Goal: Navigation & Orientation: Locate item on page

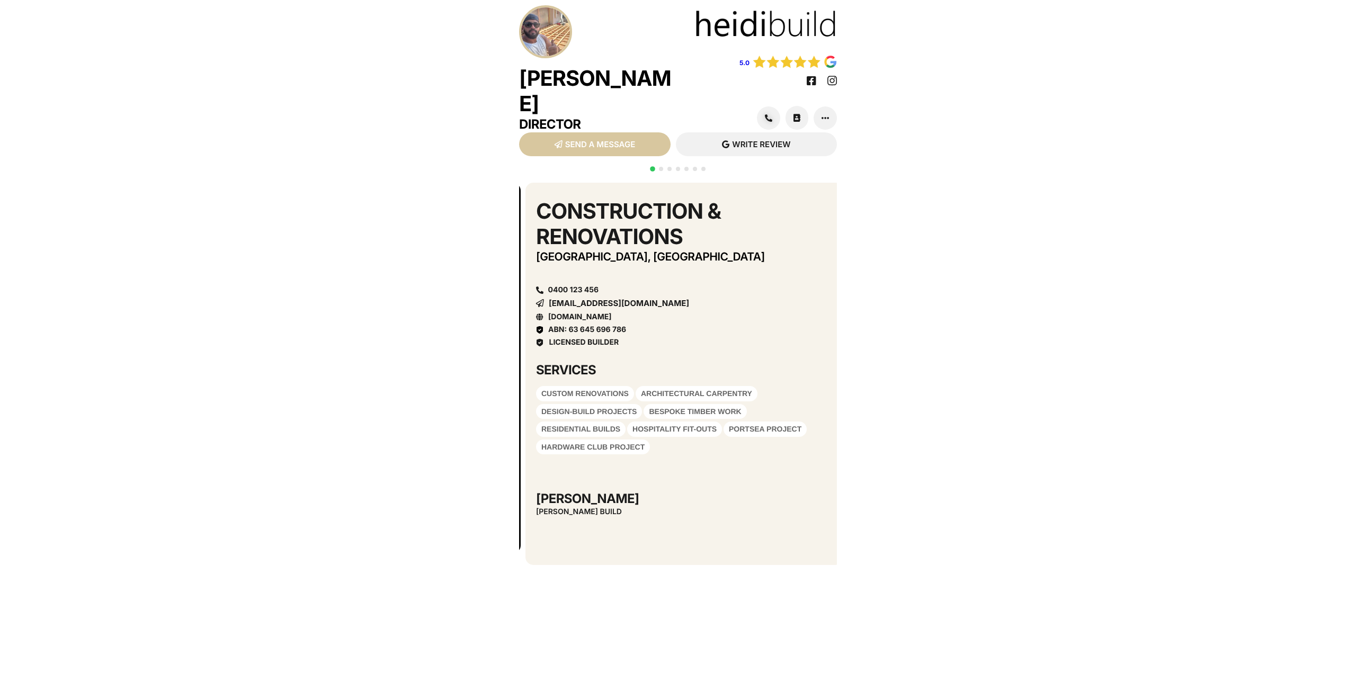
click at [824, 307] on div "Construction & Renovations [GEOGRAPHIC_DATA], [GEOGRAPHIC_DATA] 0400 123 456 [E…" at bounding box center [684, 374] width 318 height 382
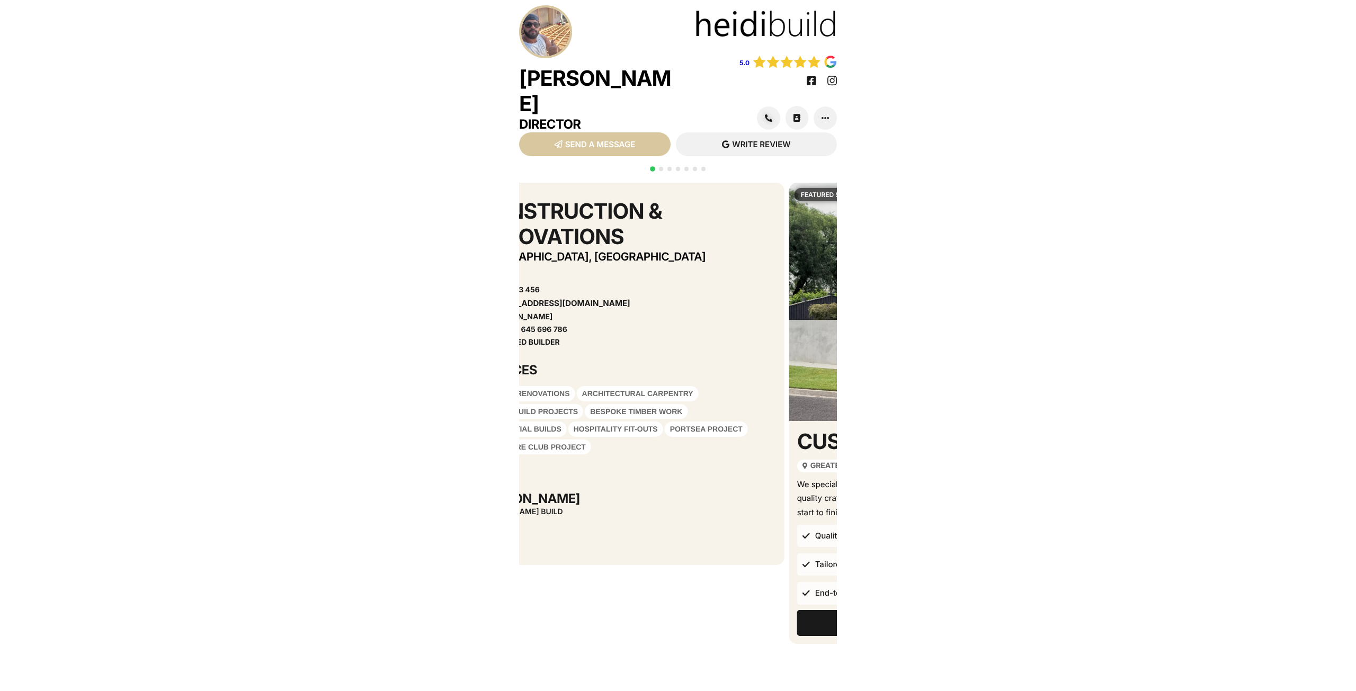
click at [669, 314] on div "Construction & Renovations [GEOGRAPHIC_DATA], [GEOGRAPHIC_DATA] 0400 123 456 [E…" at bounding box center [625, 273] width 297 height 148
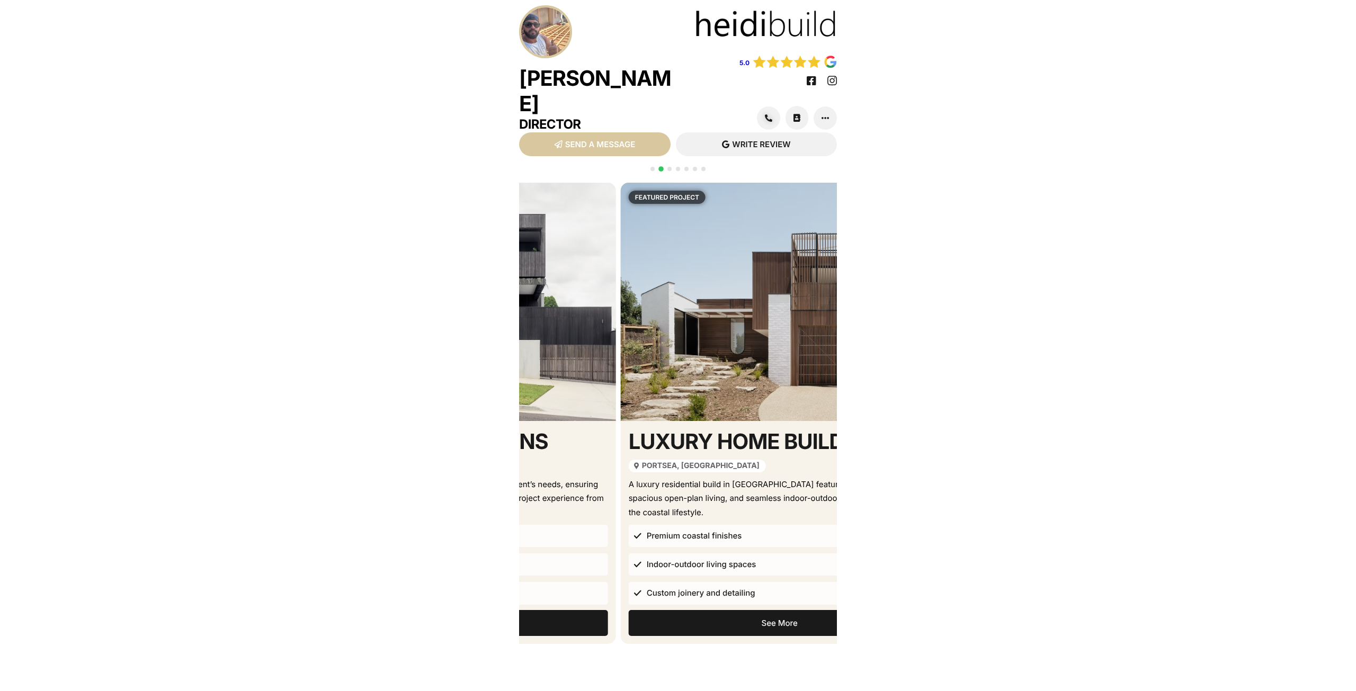
click at [574, 314] on div "featured service" at bounding box center [457, 302] width 318 height 238
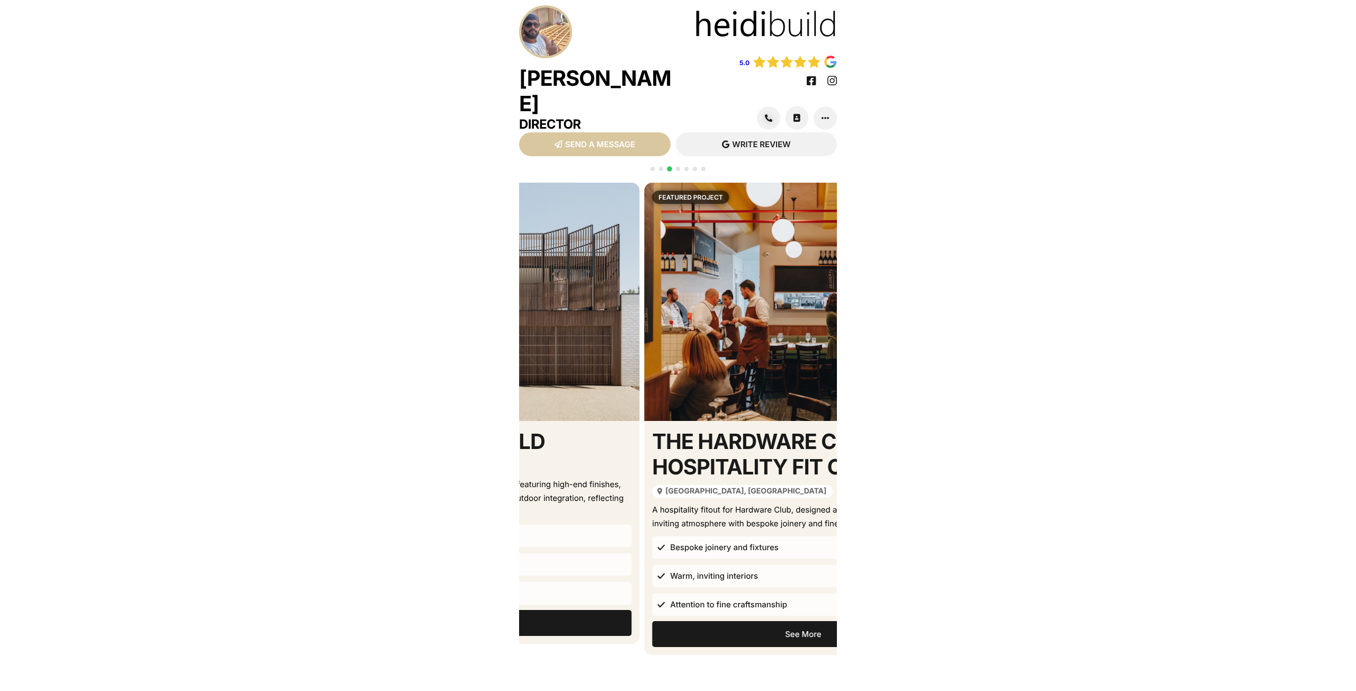
click at [584, 334] on div "featured project" at bounding box center [480, 302] width 318 height 238
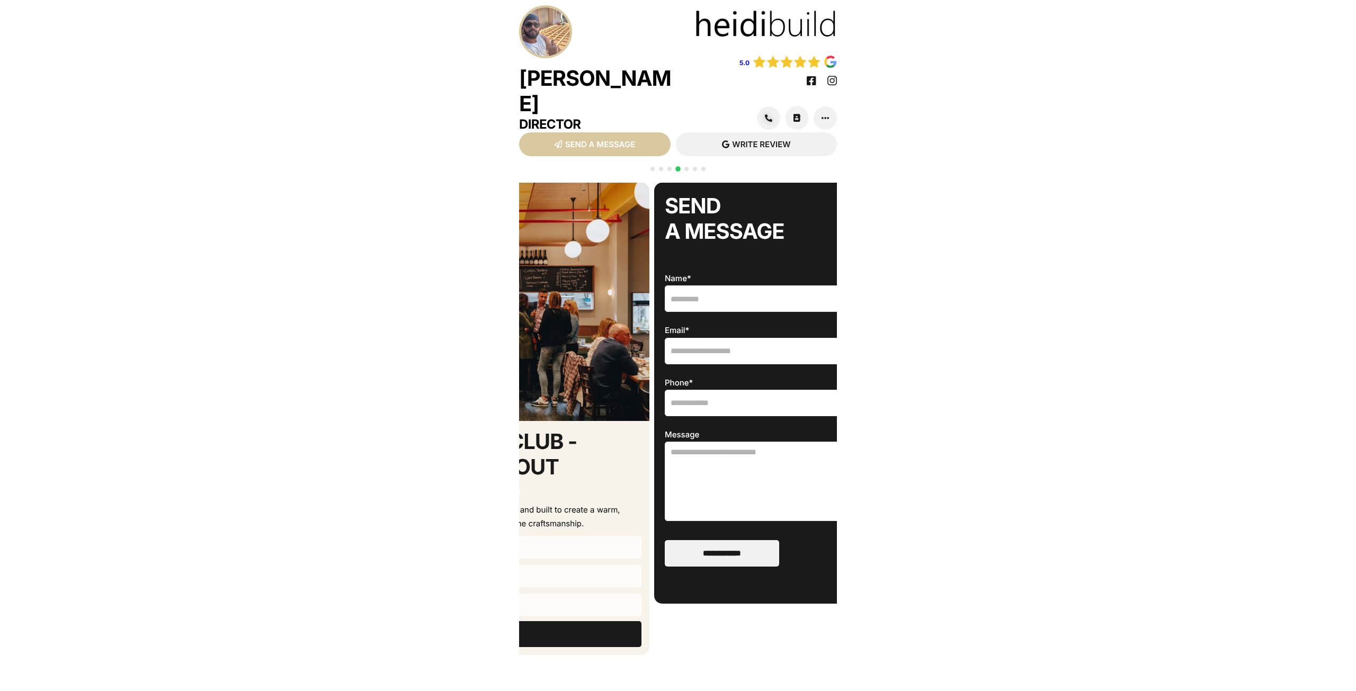
click at [558, 311] on div "Featured Project" at bounding box center [491, 302] width 318 height 238
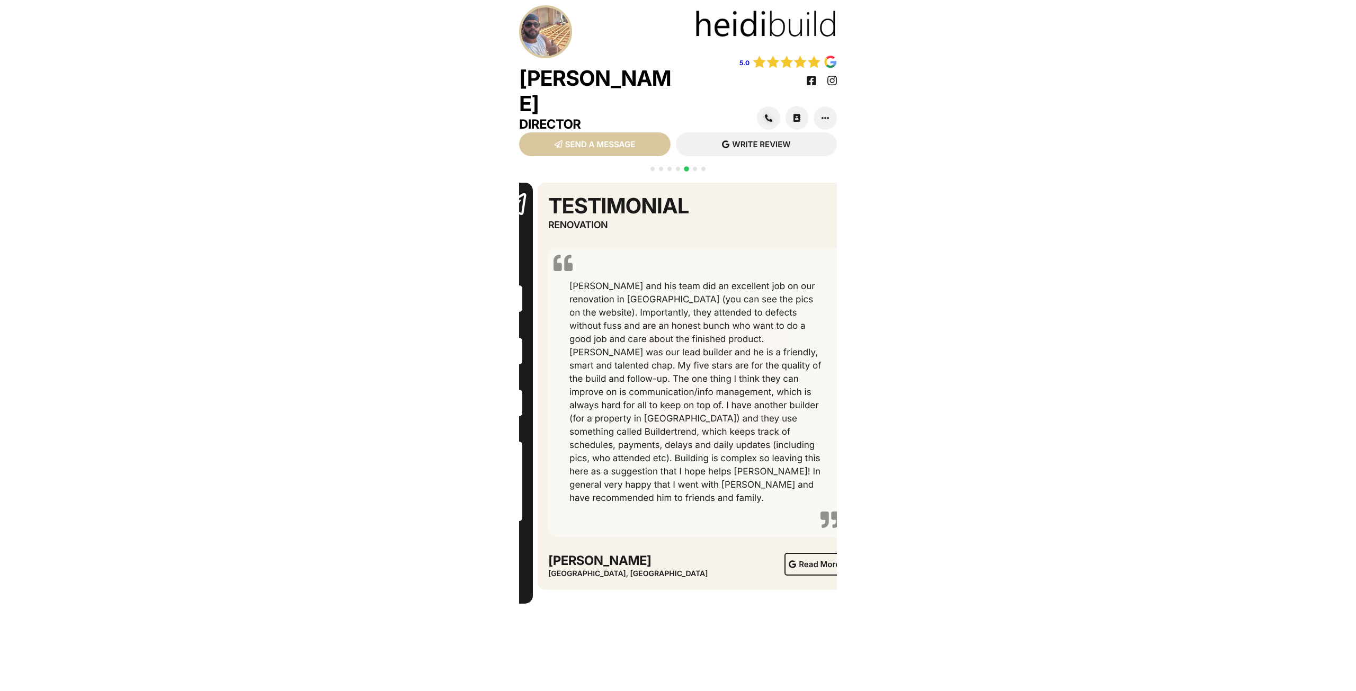
click at [465, 283] on div "QR CODE SCAN WITH YOUR PHONE [URL][DOMAIN_NAME][PERSON_NAME] Construction & Ren…" at bounding box center [678, 499] width 1356 height 645
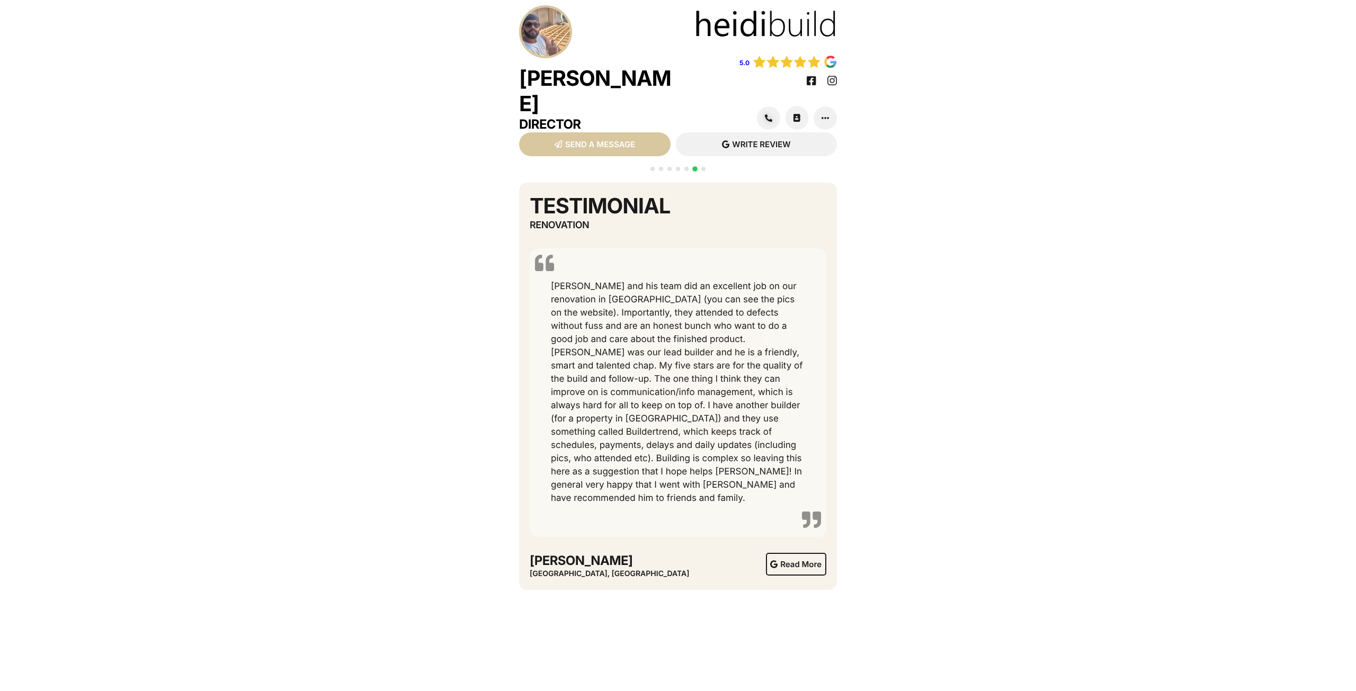
click at [662, 314] on div "[PERSON_NAME] and his team did an excellent job on our renovation in [GEOGRAPHI…" at bounding box center [678, 392] width 286 height 225
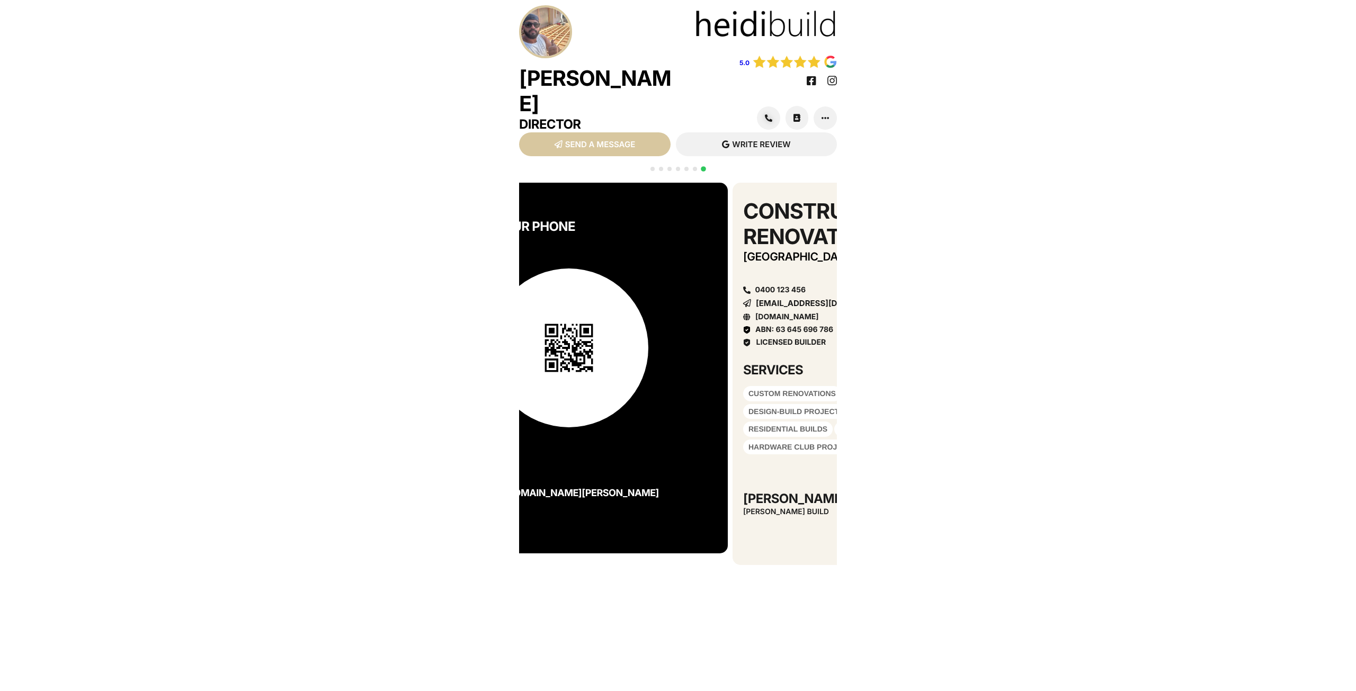
click at [557, 278] on div "QR CODE SCAN WITH YOUR PHONE [URL][DOMAIN_NAME][PERSON_NAME]" at bounding box center [569, 368] width 318 height 371
